Goal: Find specific page/section: Find specific page/section

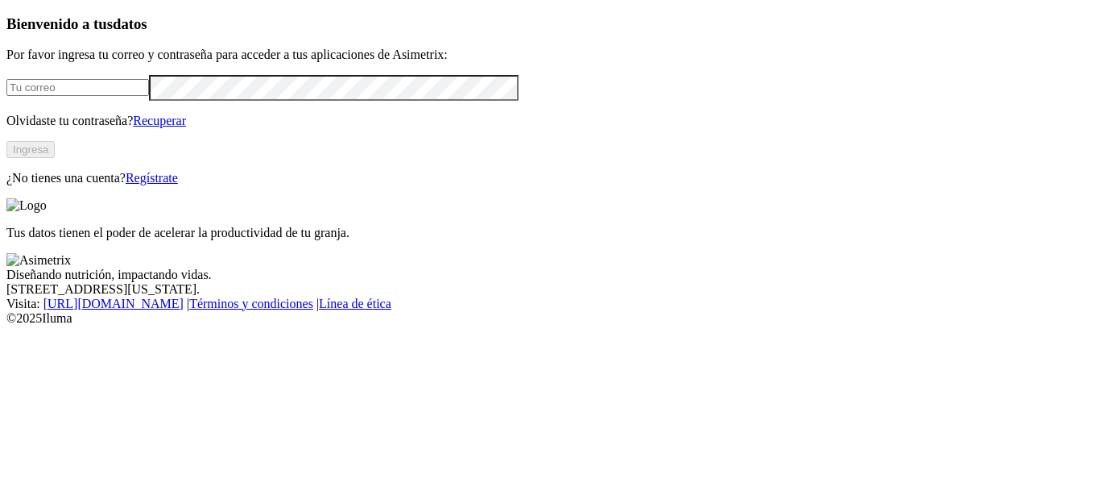
type input "[PERSON_NAME][EMAIL_ADDRESS][PERSON_NAME][DOMAIN_NAME]"
click at [55, 158] on button "Ingresa" at bounding box center [30, 149] width 48 height 17
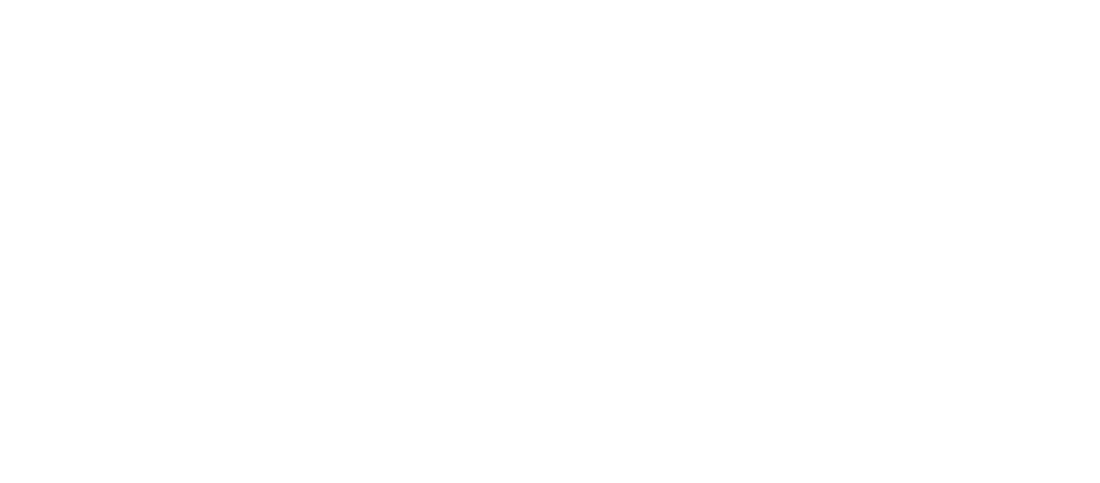
click at [444, 190] on div at bounding box center [556, 241] width 1100 height 483
